Goal: Information Seeking & Learning: Learn about a topic

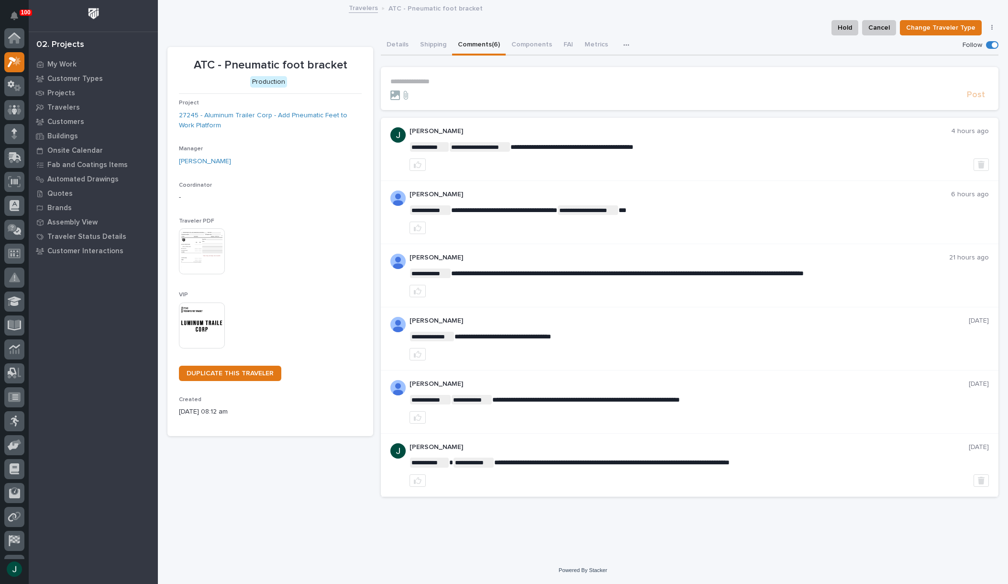
scroll to position [24, 0]
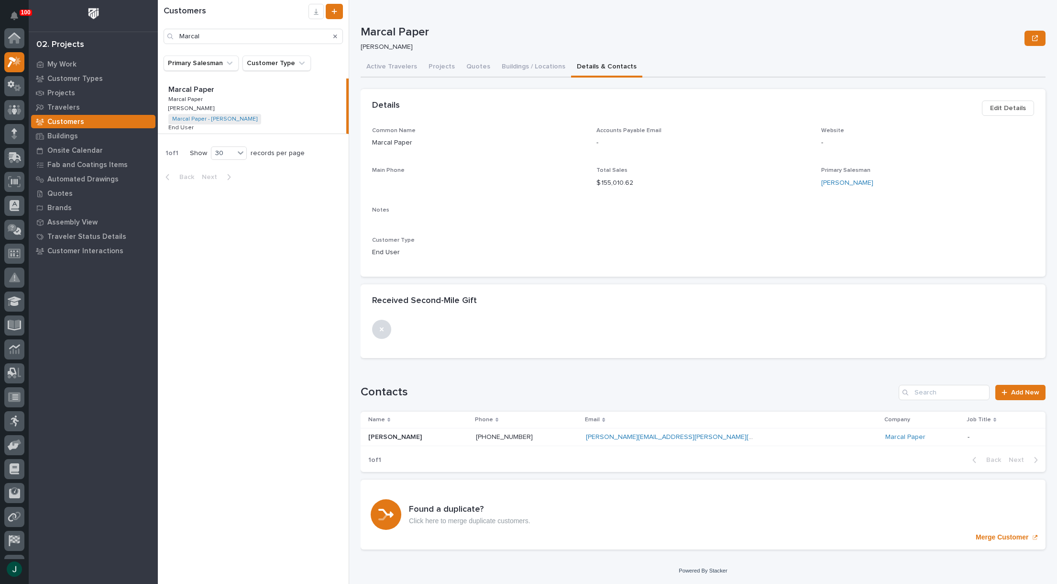
scroll to position [24, 0]
click at [11, 89] on icon at bounding box center [15, 86] width 14 height 10
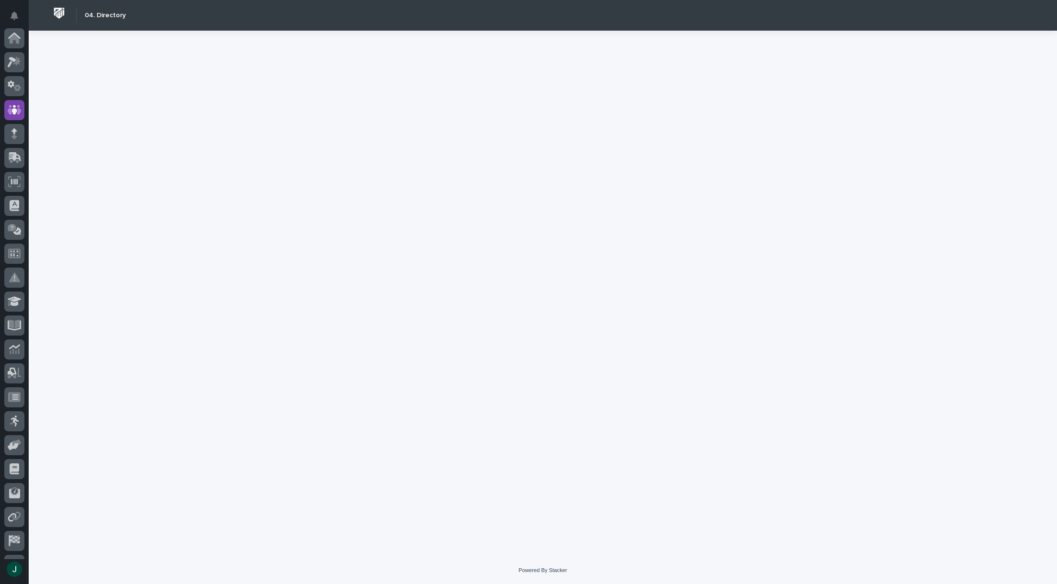
scroll to position [67, 0]
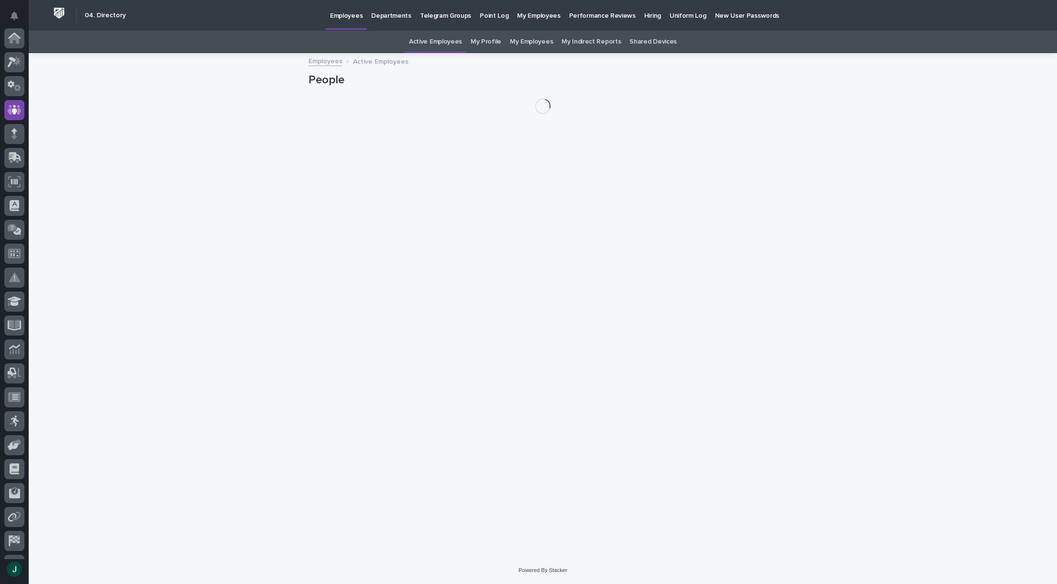
scroll to position [67, 0]
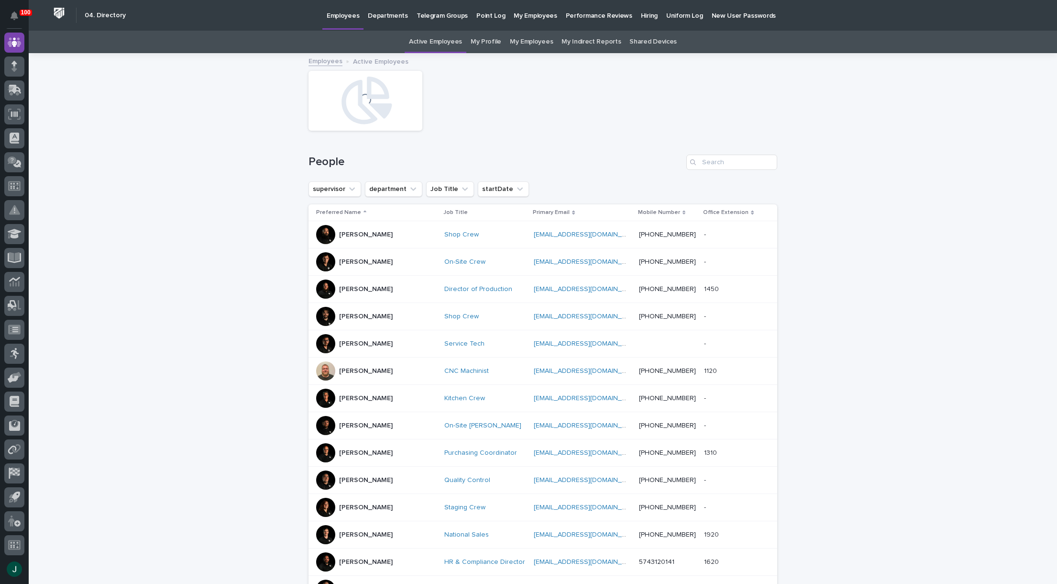
click at [641, 15] on p "Hiring" at bounding box center [649, 10] width 17 height 20
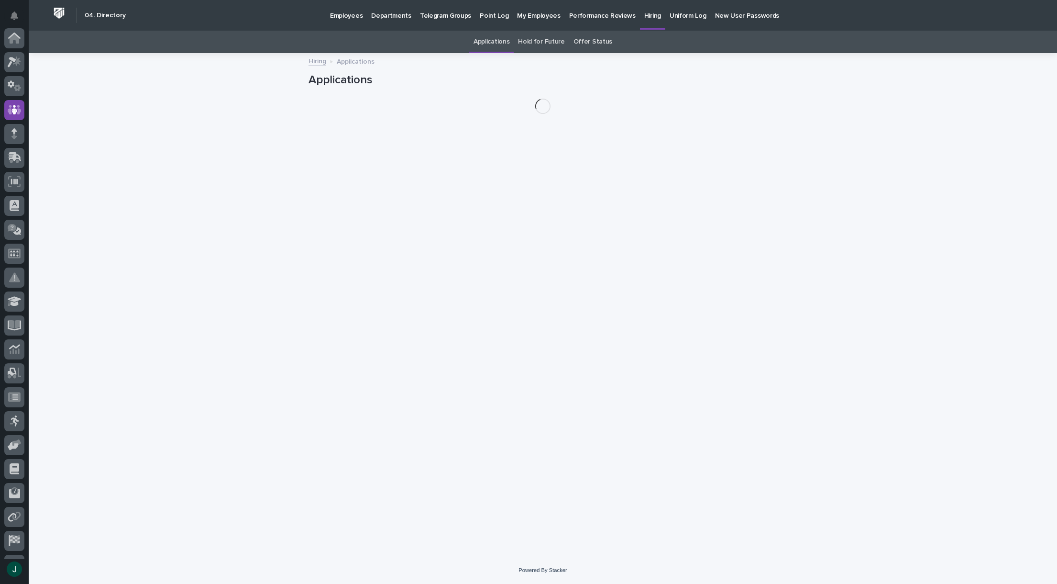
scroll to position [67, 0]
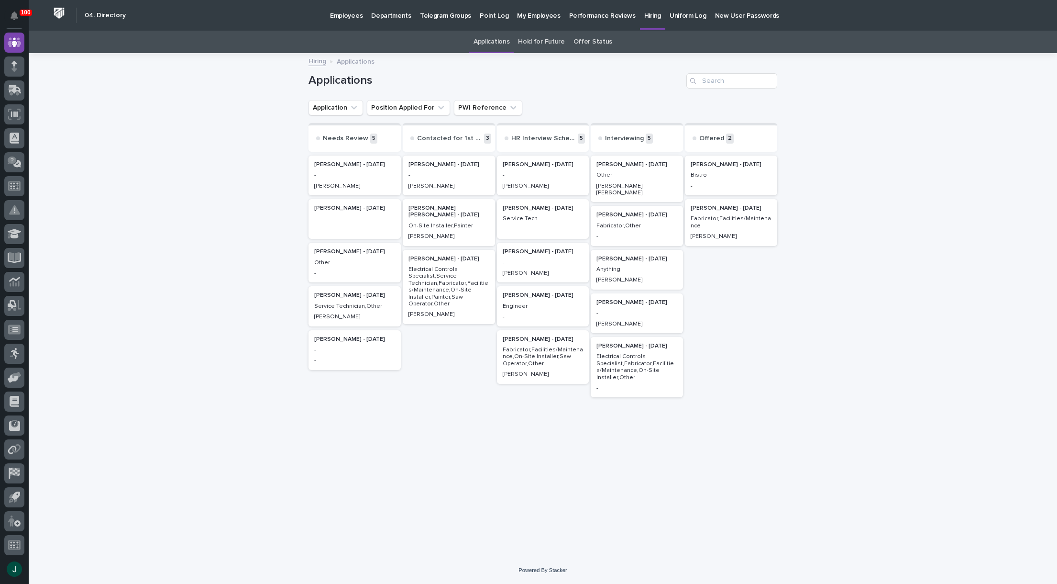
click at [533, 215] on p "Service Tech" at bounding box center [543, 218] width 81 height 7
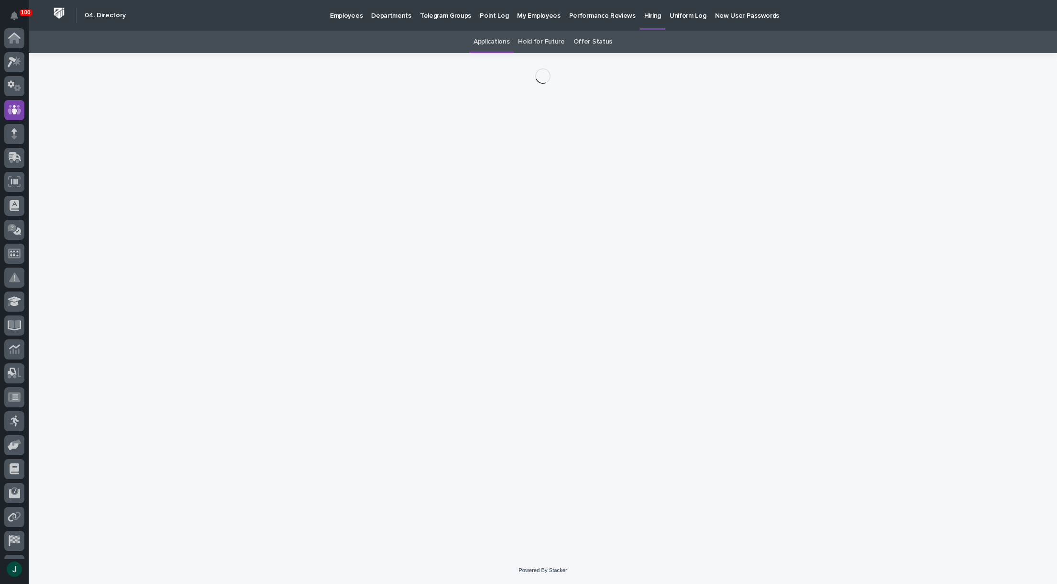
scroll to position [67, 0]
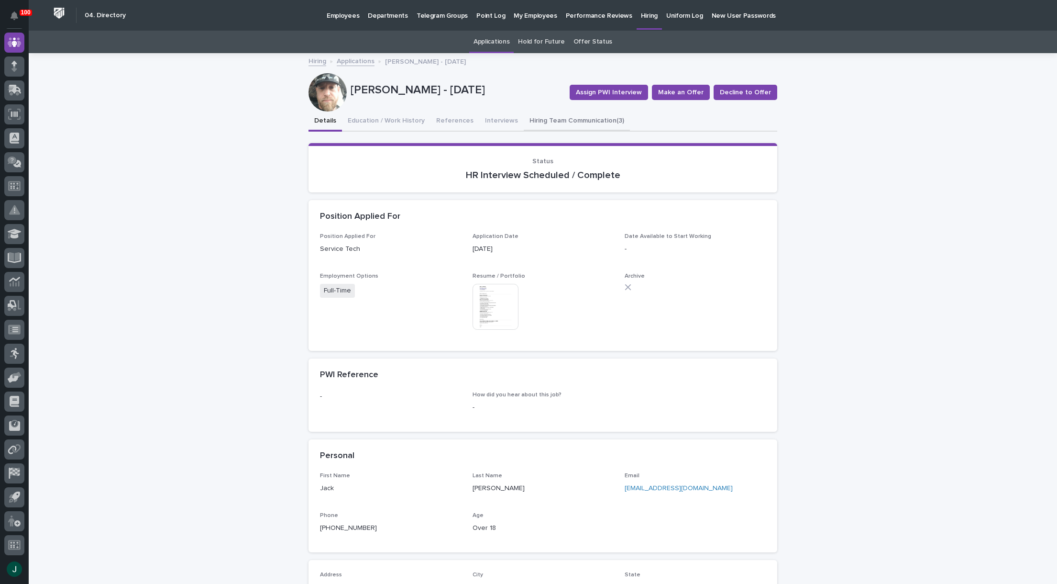
click at [543, 122] on button "Hiring Team Communication (3)" at bounding box center [577, 121] width 106 height 20
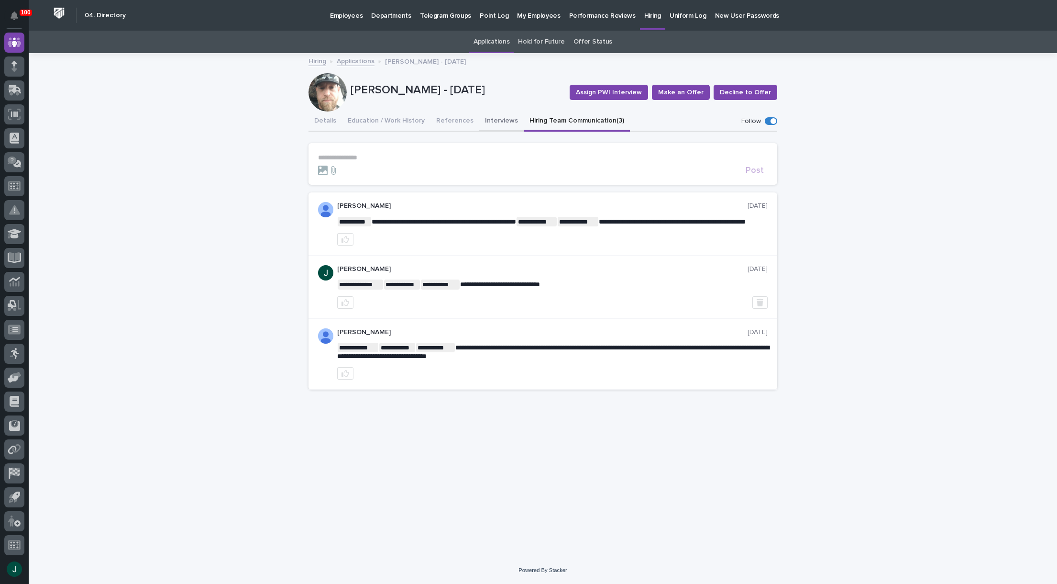
click at [486, 119] on button "Interviews" at bounding box center [501, 121] width 44 height 20
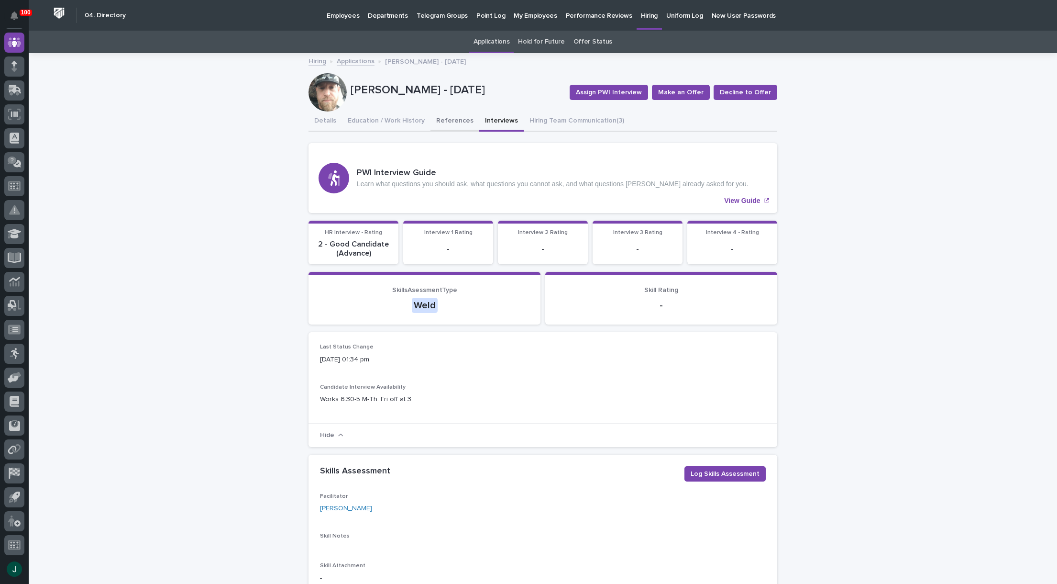
click at [439, 116] on button "References" at bounding box center [455, 121] width 49 height 20
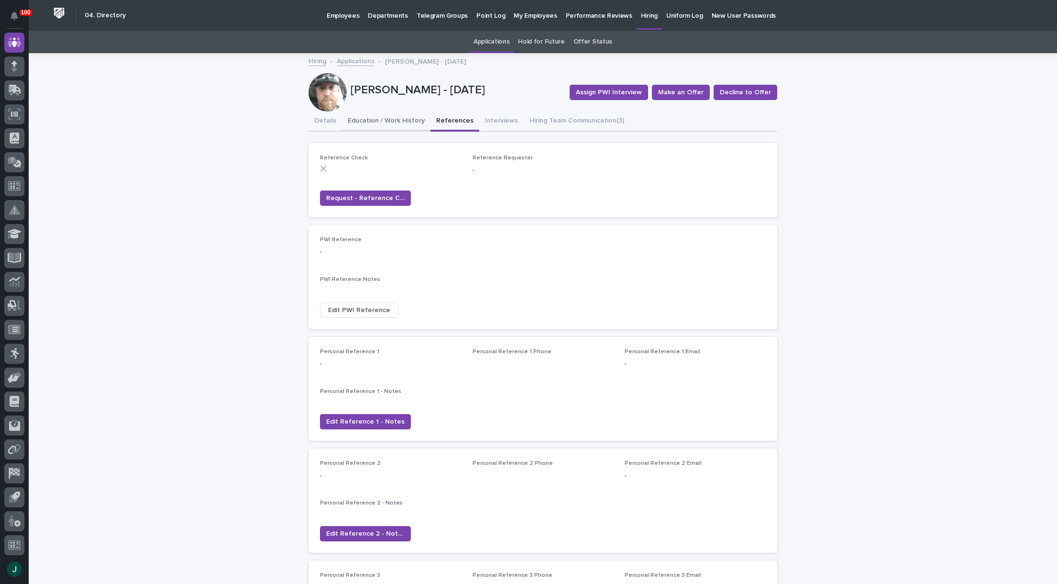
click at [390, 117] on button "Education / Work History" at bounding box center [386, 121] width 89 height 20
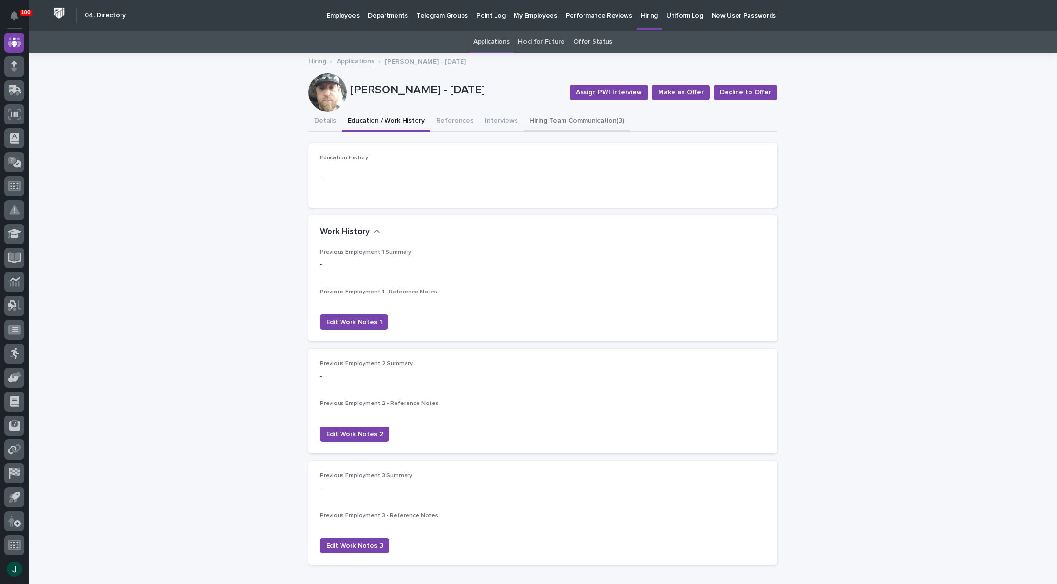
click at [531, 125] on button "Hiring Team Communication (3)" at bounding box center [577, 121] width 106 height 20
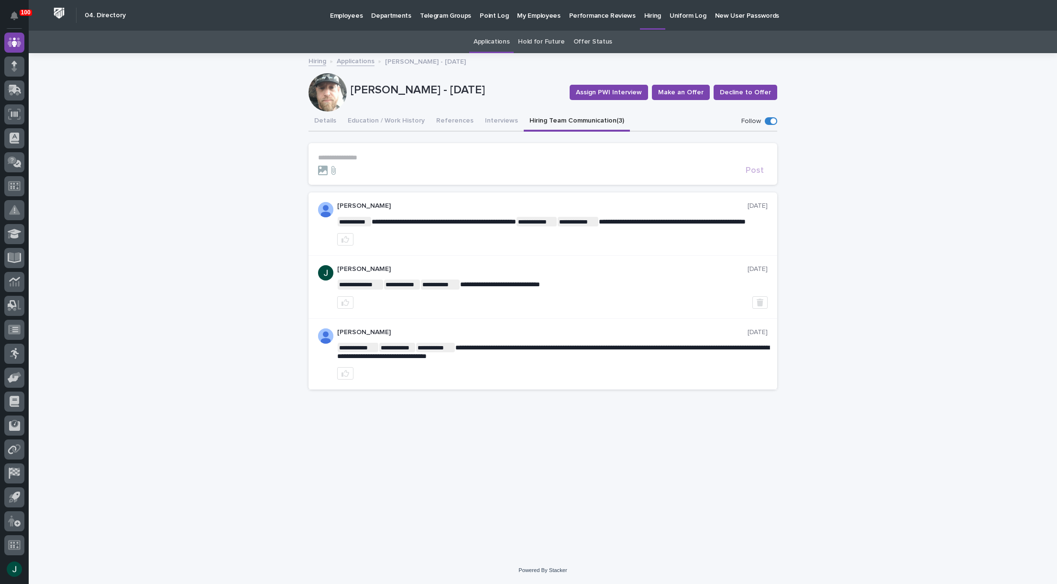
click at [566, 119] on button "Hiring Team Communication (3)" at bounding box center [577, 121] width 106 height 20
click at [487, 121] on button "Interviews" at bounding box center [501, 121] width 44 height 20
